Goal: Find specific page/section: Find specific page/section

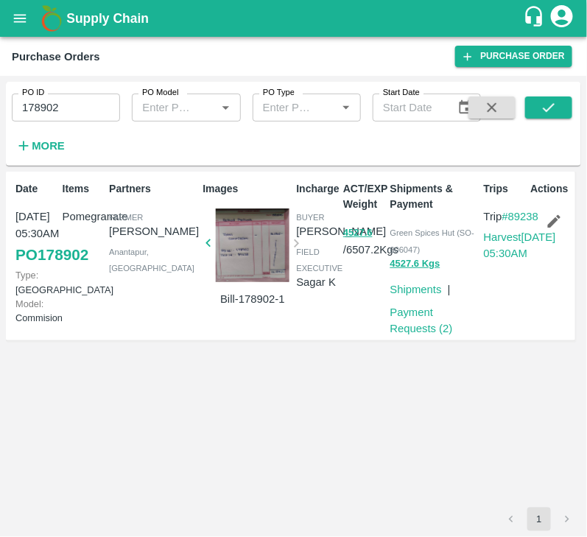
click at [74, 113] on input "178902" at bounding box center [66, 108] width 108 height 28
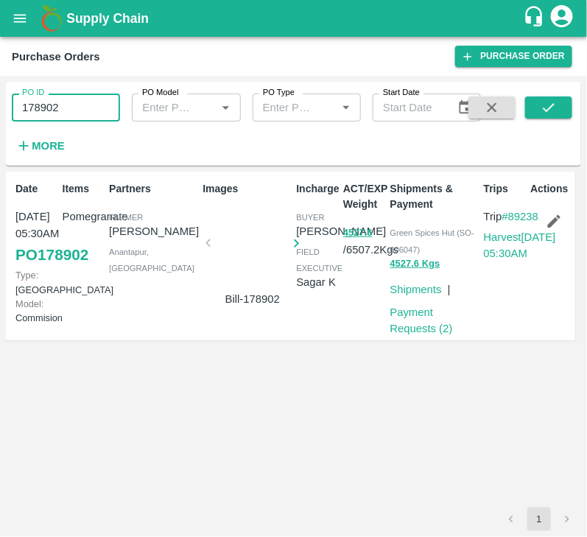
type input "178902"
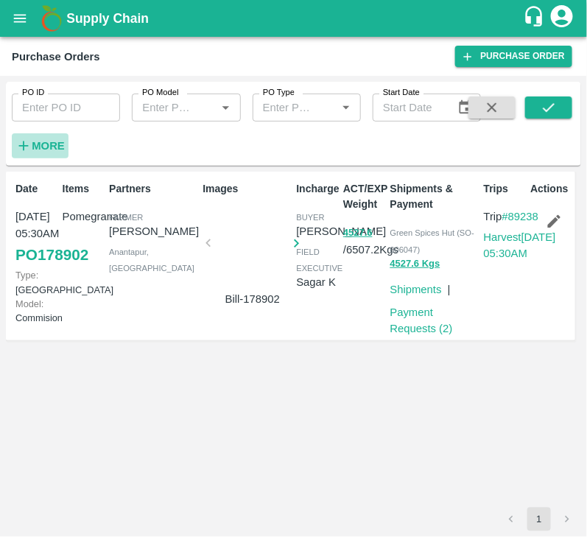
click at [52, 146] on strong "More" at bounding box center [48, 146] width 33 height 12
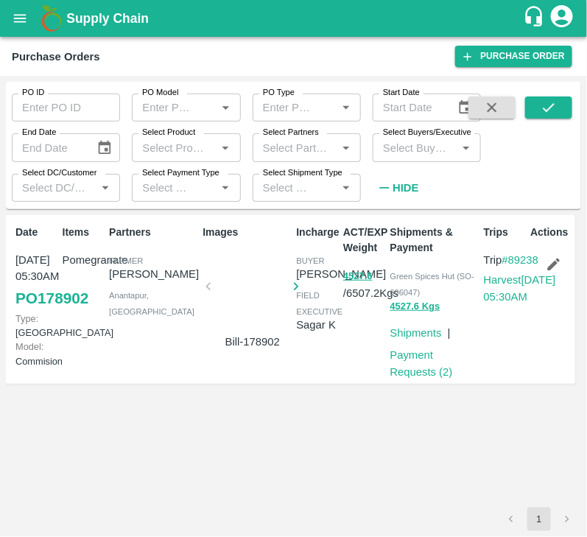
click at [422, 151] on input "Select Buyers/Executive" at bounding box center [414, 147] width 75 height 19
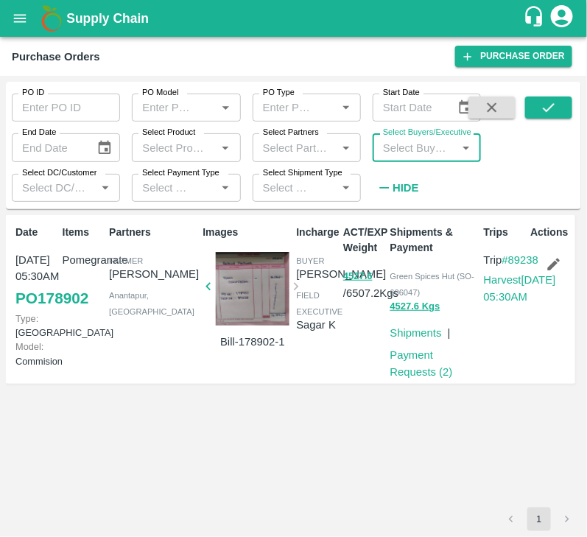
click at [422, 151] on input "Select Buyers/Executive" at bounding box center [414, 147] width 75 height 19
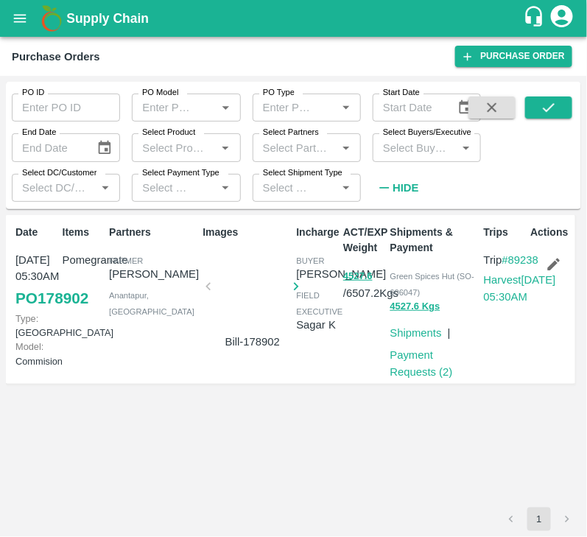
click at [405, 152] on input "Select Buyers/Executive" at bounding box center [414, 147] width 75 height 19
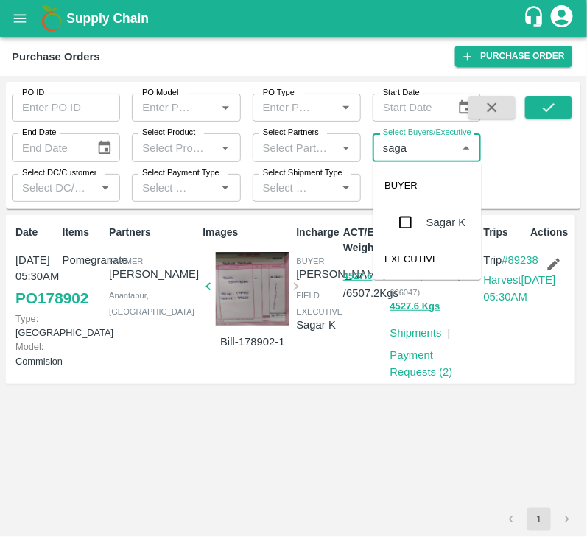
type input "sagar"
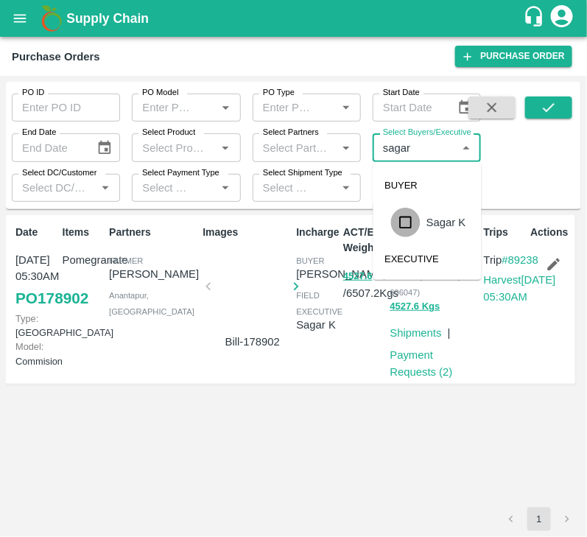
click at [405, 221] on input "checkbox" at bounding box center [405, 222] width 29 height 29
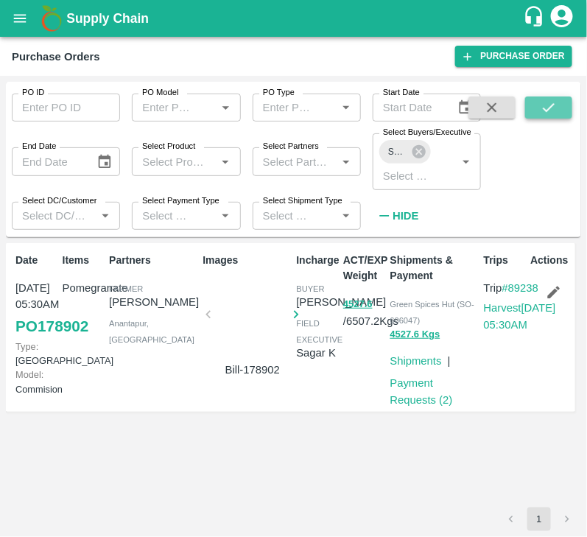
click at [551, 116] on button "submit" at bounding box center [548, 108] width 47 height 22
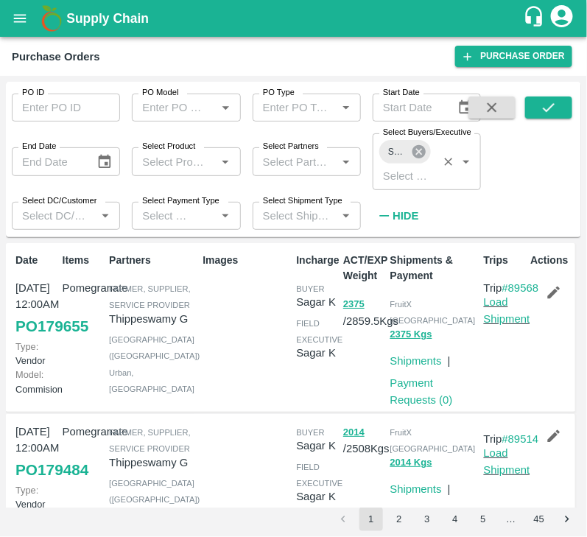
click at [424, 153] on icon at bounding box center [419, 151] width 13 height 13
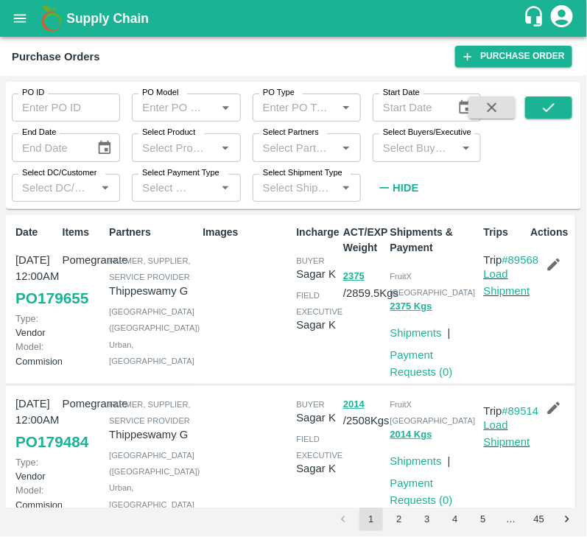
click at [419, 151] on input "Select Buyers/Executive" at bounding box center [414, 147] width 75 height 19
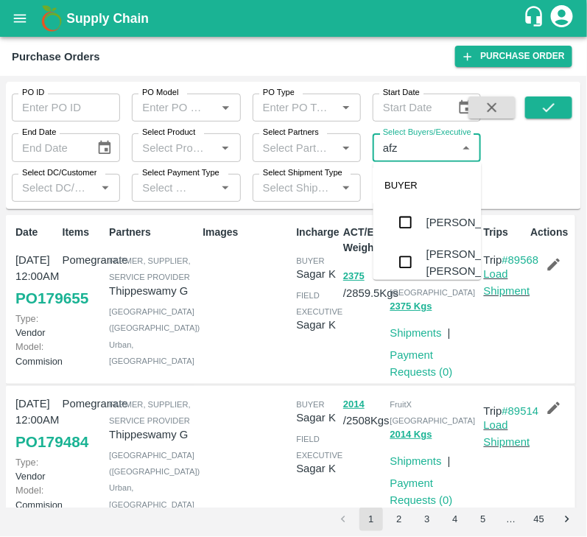
type input "afza"
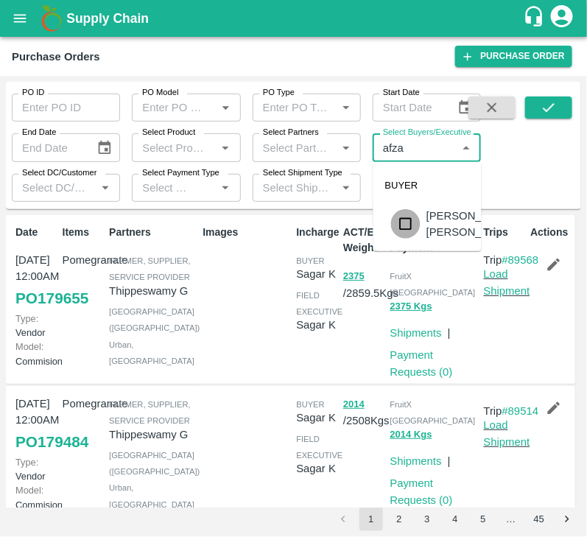
click at [405, 230] on input "checkbox" at bounding box center [405, 223] width 29 height 29
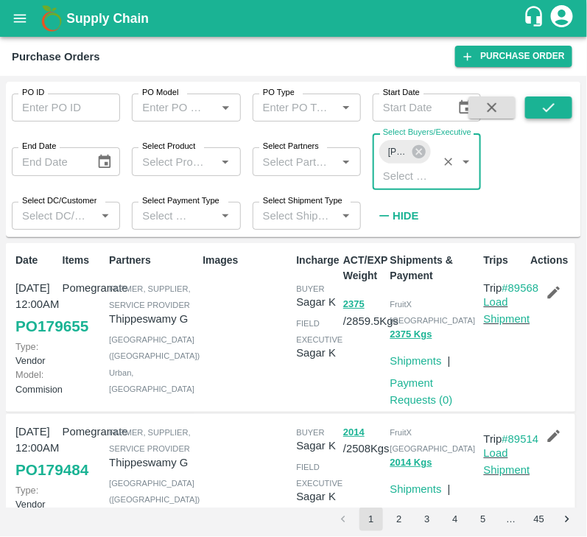
click at [543, 107] on icon "submit" at bounding box center [549, 107] width 16 height 16
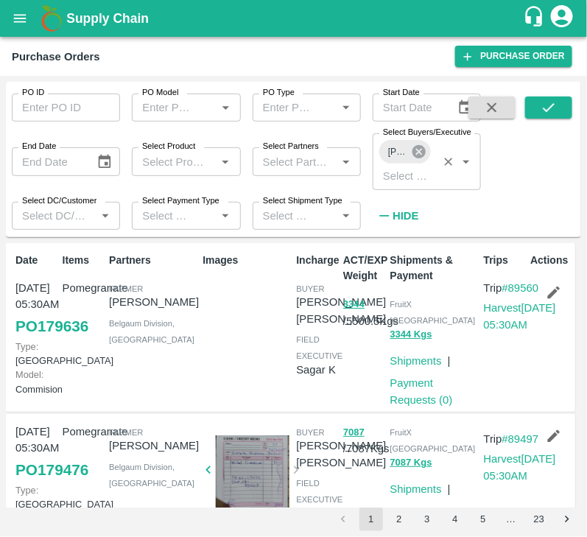
click at [418, 153] on icon at bounding box center [419, 152] width 16 height 16
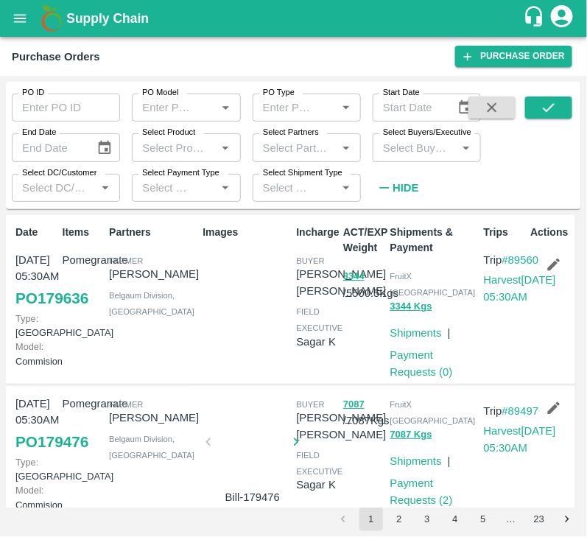
click at [408, 156] on input "Select Buyers/Executive" at bounding box center [414, 147] width 75 height 19
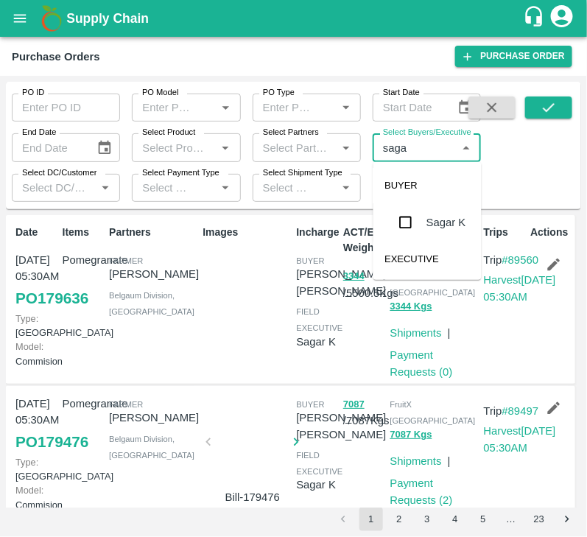
type input "sagar"
click at [407, 228] on input "checkbox" at bounding box center [405, 222] width 29 height 29
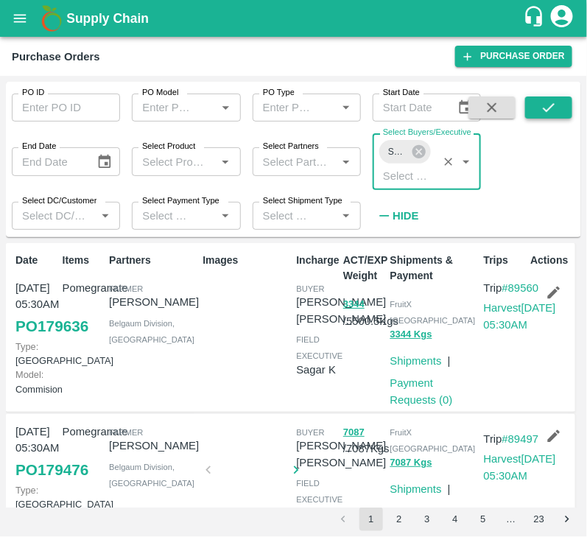
click at [548, 118] on button "submit" at bounding box center [548, 108] width 47 height 22
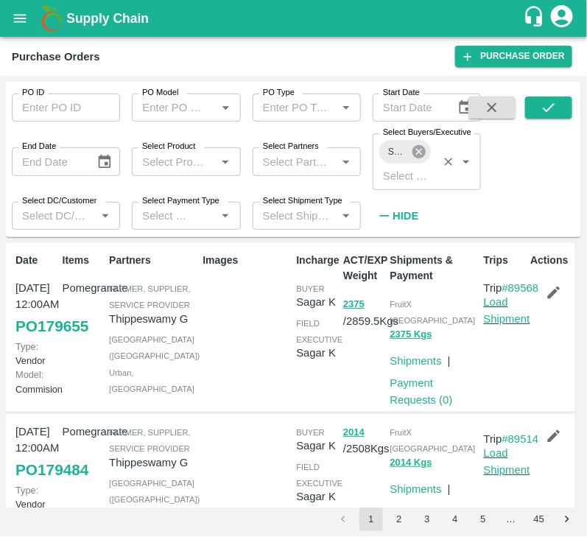
click at [416, 146] on icon at bounding box center [419, 152] width 16 height 16
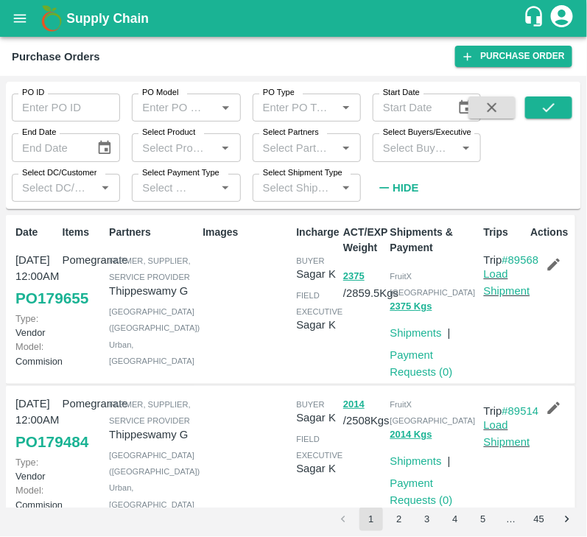
click at [391, 144] on input "Select Buyers/Executive" at bounding box center [414, 147] width 75 height 19
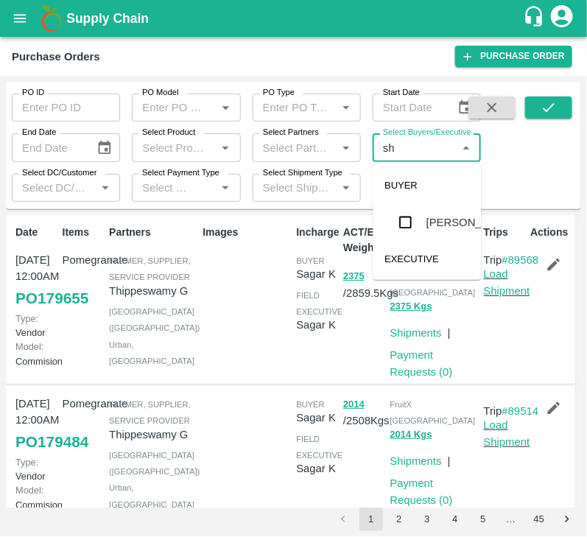
type input "s"
type input "lava"
click at [402, 236] on input "checkbox" at bounding box center [405, 240] width 29 height 29
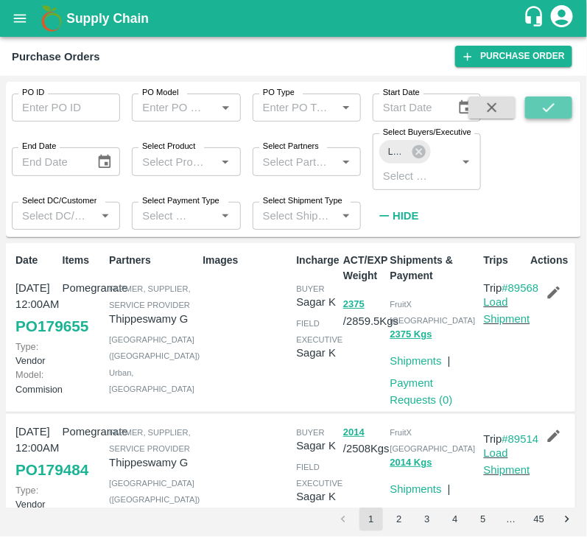
click at [559, 103] on button "submit" at bounding box center [548, 108] width 47 height 22
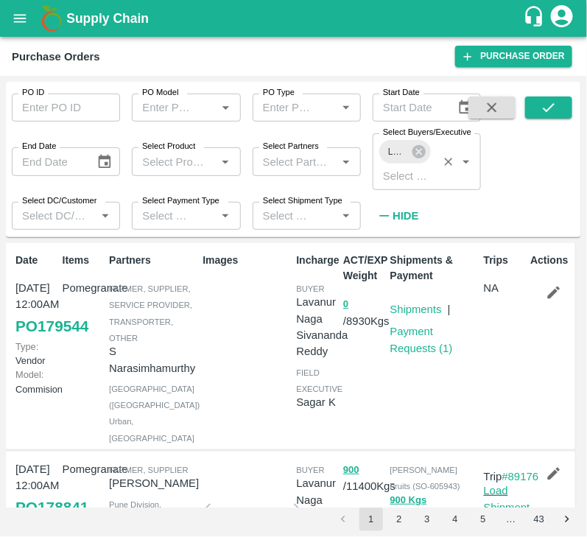
click at [420, 143] on div "Lavanur Naga Sivananda Reddy" at bounding box center [406, 152] width 52 height 24
click at [419, 147] on icon at bounding box center [419, 151] width 13 height 13
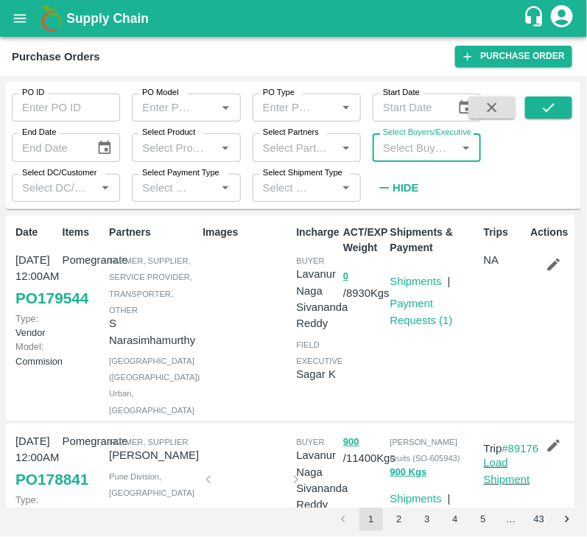
click at [416, 147] on input "Select Buyers/Executive" at bounding box center [414, 147] width 75 height 19
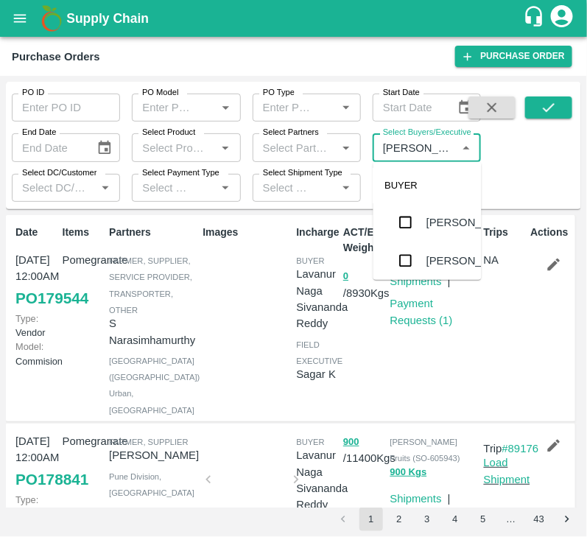
type input "Avinash"
click at [405, 264] on input "checkbox" at bounding box center [405, 260] width 29 height 29
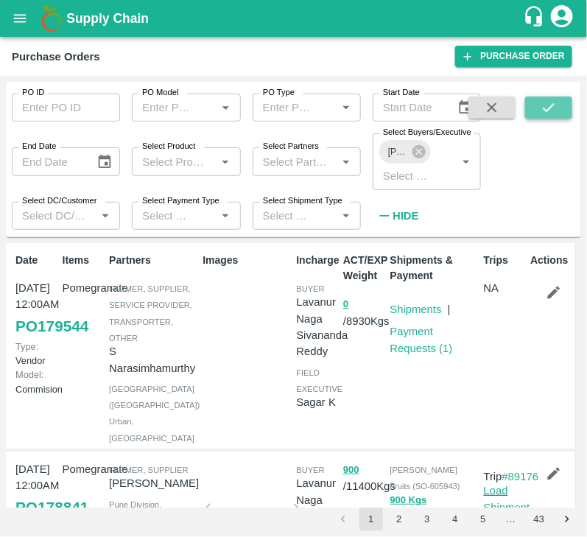
click at [545, 106] on icon "submit" at bounding box center [549, 107] width 16 height 16
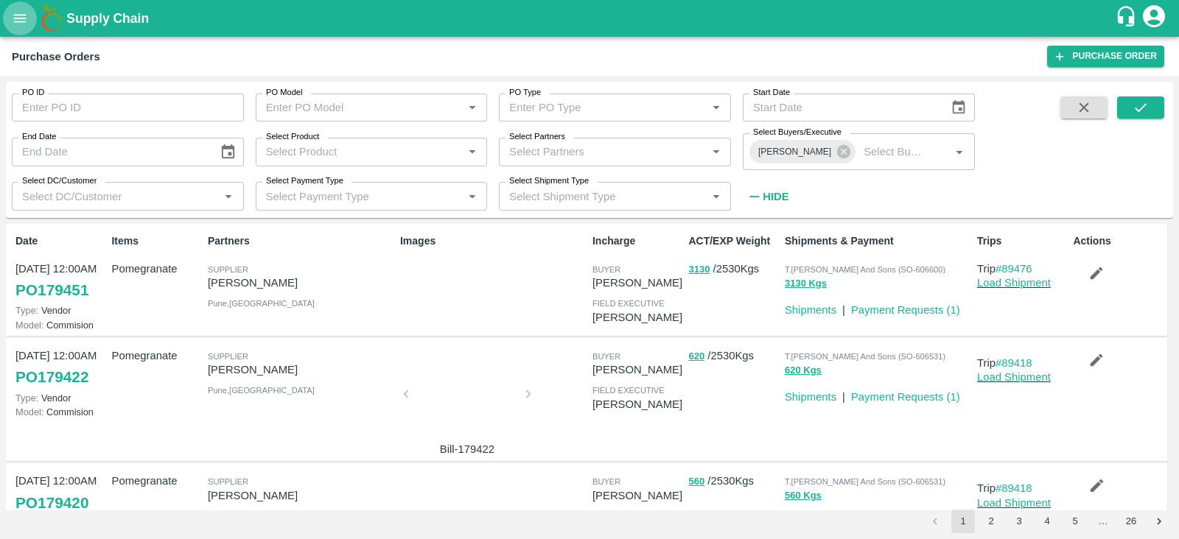
click at [15, 29] on button "open drawer" at bounding box center [20, 18] width 34 height 34
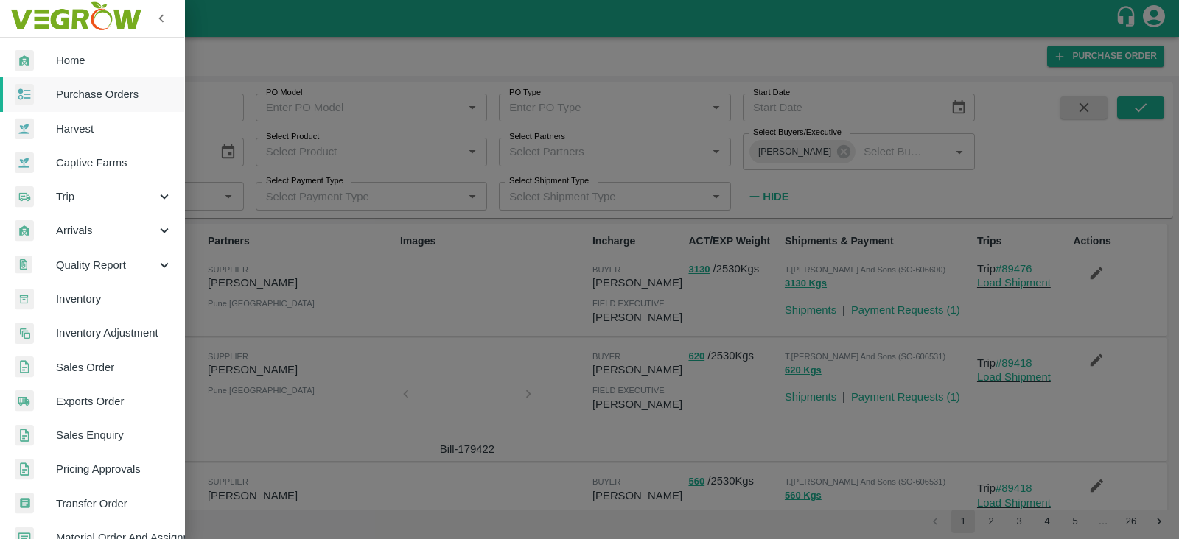
click at [472, 268] on div at bounding box center [589, 269] width 1179 height 539
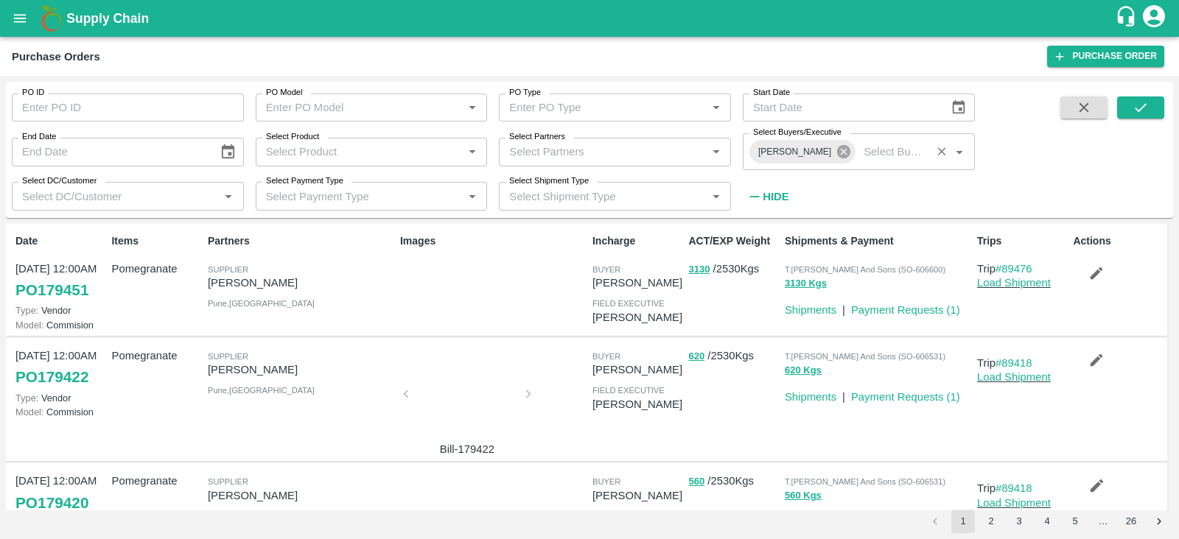
click at [587, 150] on icon at bounding box center [844, 152] width 16 height 16
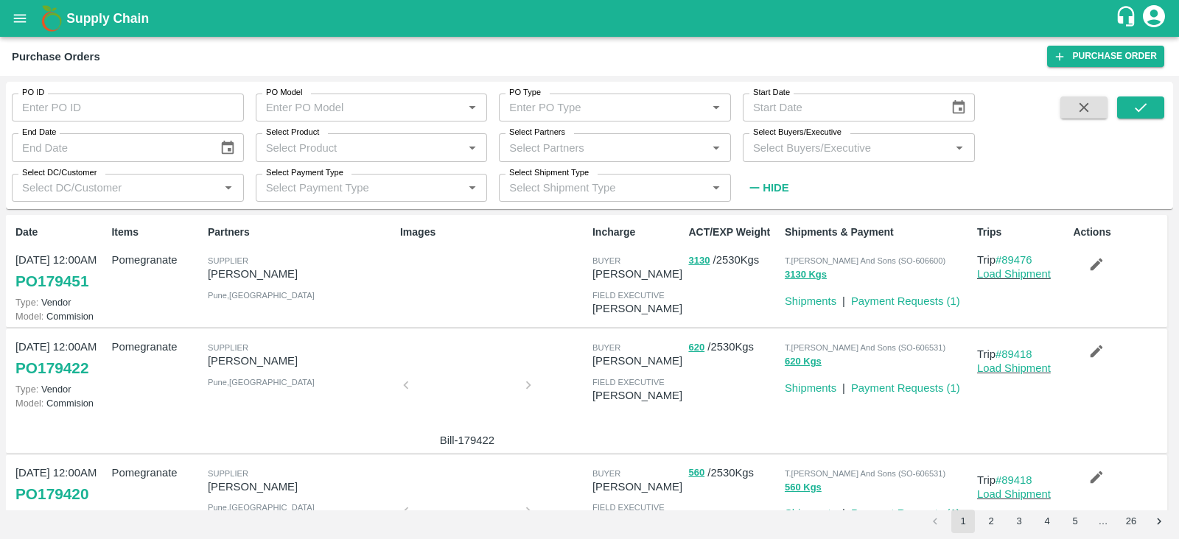
click at [587, 150] on input "Select Buyers/Executive" at bounding box center [846, 147] width 199 height 19
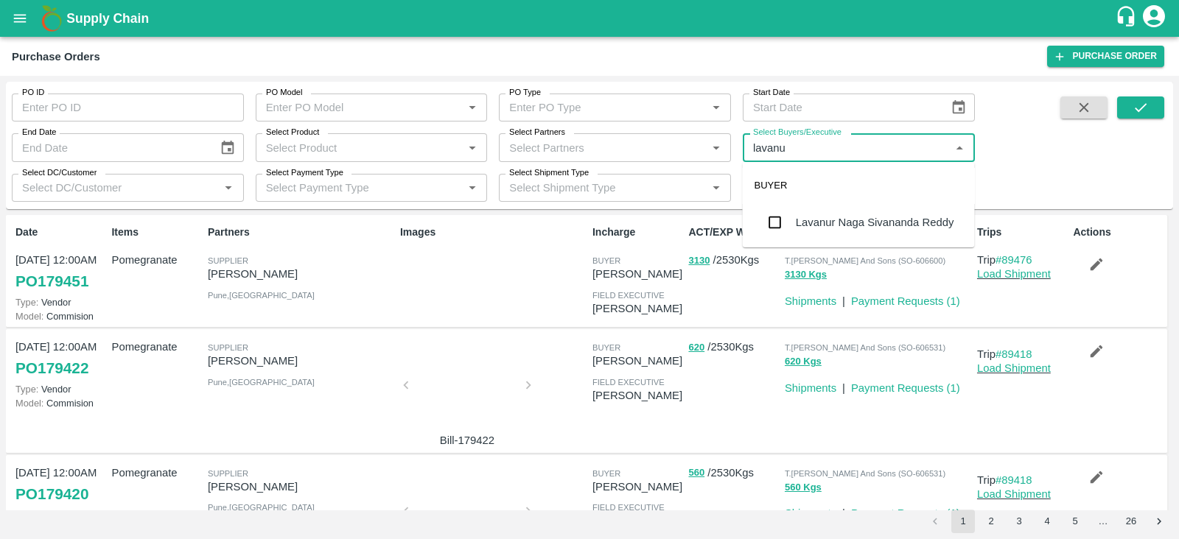
type input "lavanur"
click at [587, 219] on input "checkbox" at bounding box center [775, 222] width 29 height 29
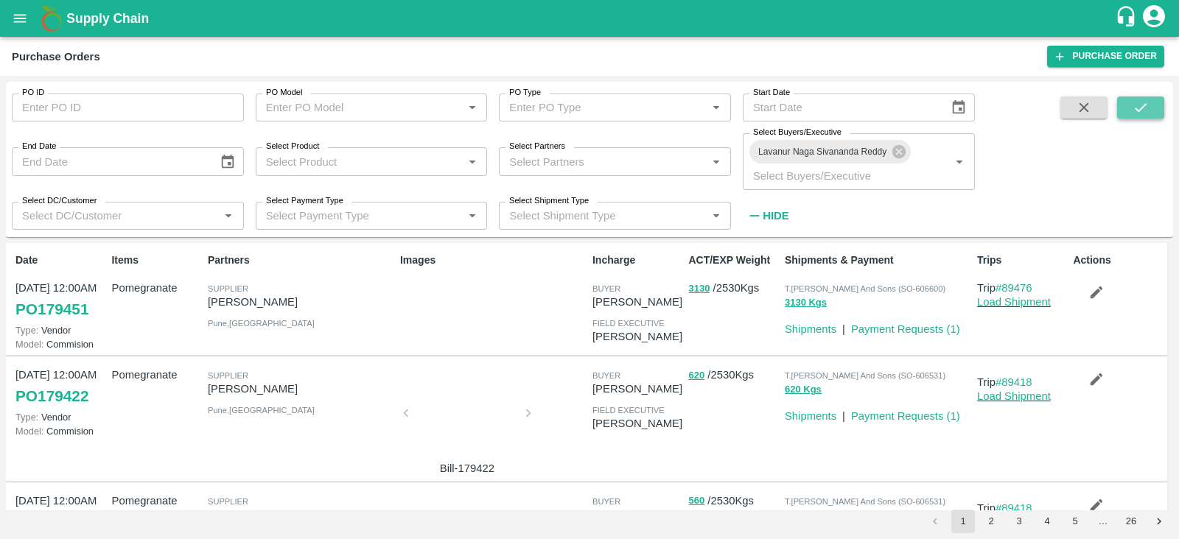
click at [587, 111] on button "submit" at bounding box center [1140, 108] width 47 height 22
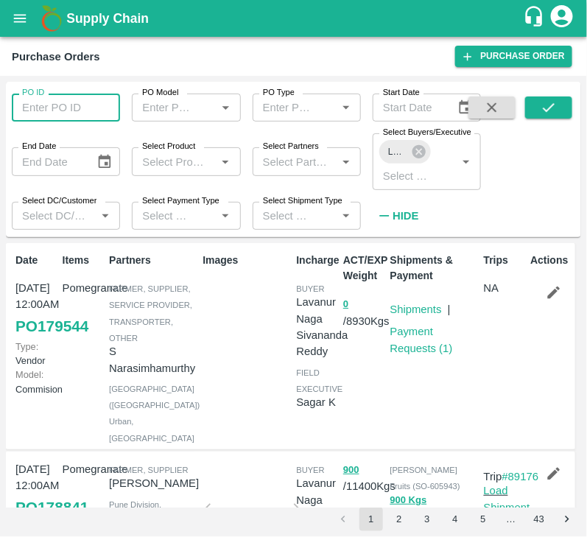
click at [82, 116] on input "PO ID" at bounding box center [66, 108] width 108 height 28
click at [419, 154] on icon at bounding box center [419, 151] width 13 height 13
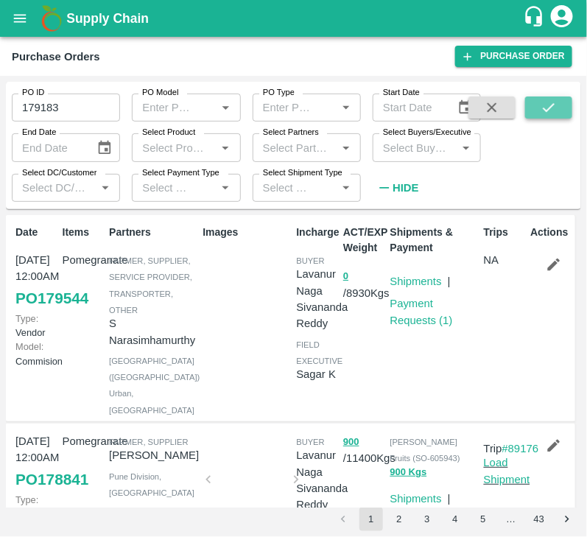
click at [535, 111] on button "submit" at bounding box center [548, 108] width 47 height 22
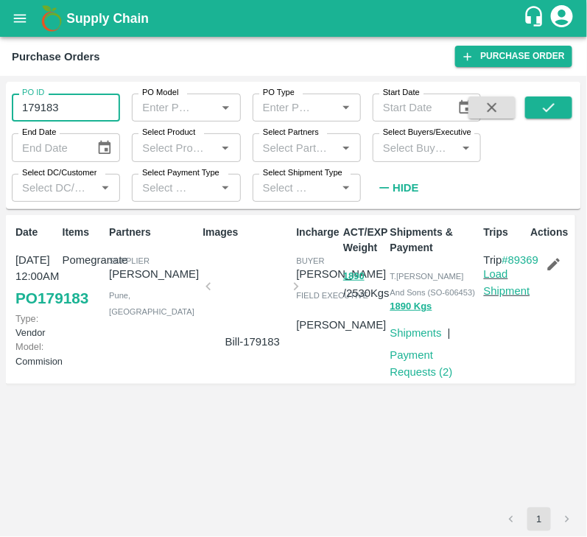
click at [91, 99] on input "179183" at bounding box center [66, 108] width 108 height 28
type input "179420"
click at [551, 111] on icon "submit" at bounding box center [549, 107] width 16 height 16
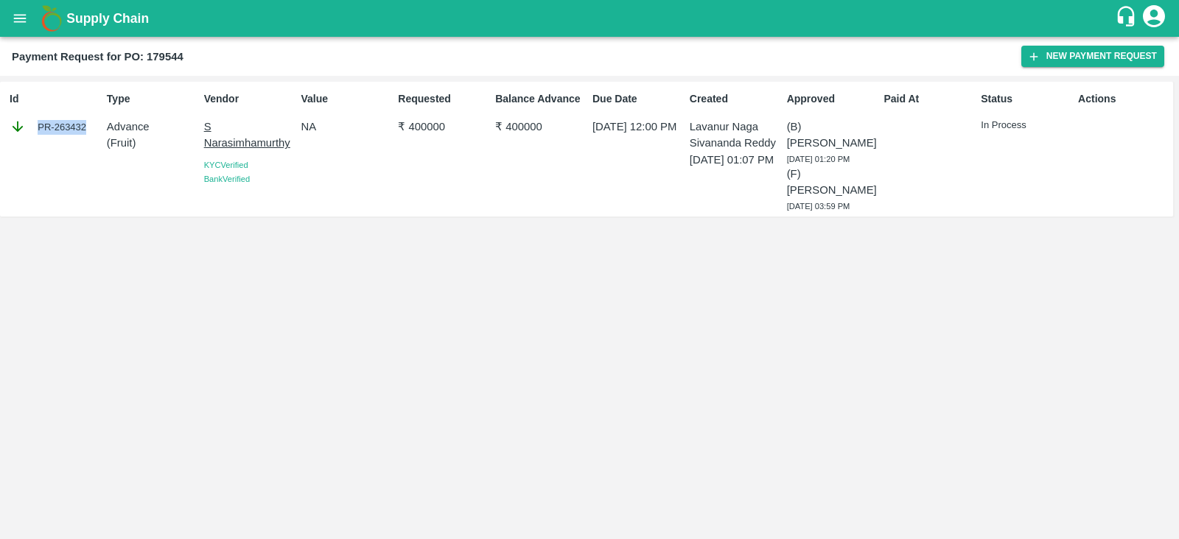
drag, startPoint x: 32, startPoint y: 133, endPoint x: 91, endPoint y: 143, distance: 59.1
click at [91, 143] on div "Id PR-263432" at bounding box center [52, 149] width 97 height 128
copy div "PR-263432"
